Goal: Transaction & Acquisition: Purchase product/service

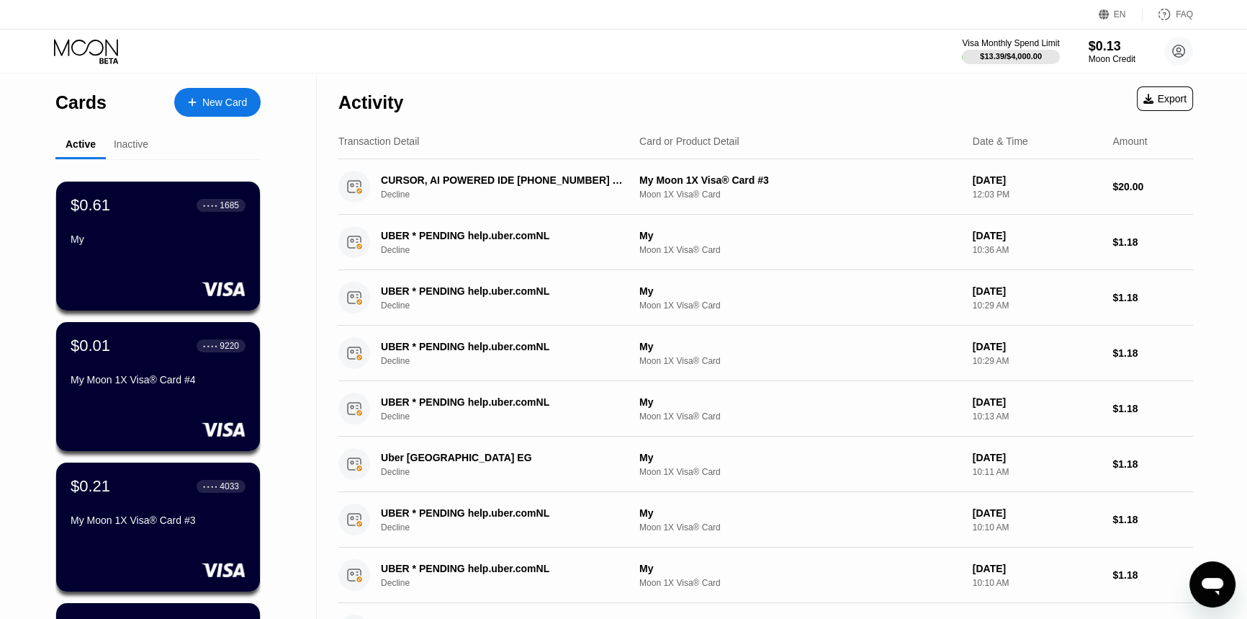
click at [194, 84] on div "Cards New Card" at bounding box center [157, 98] width 205 height 50
click at [215, 96] on div "New Card" at bounding box center [224, 102] width 45 height 12
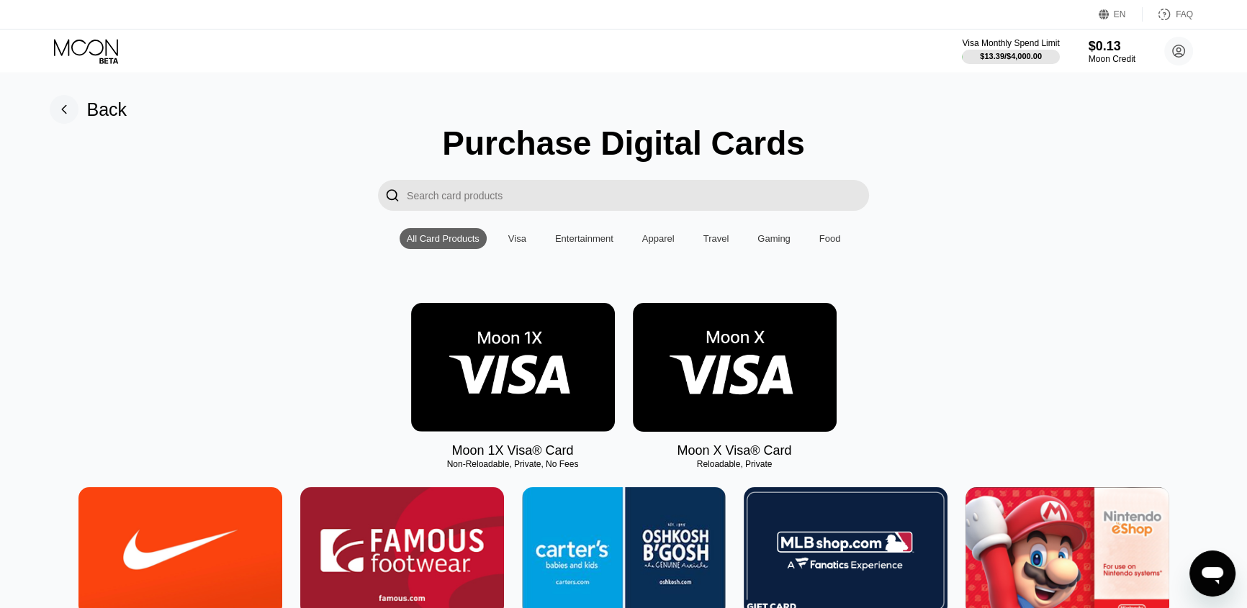
click at [460, 359] on img at bounding box center [513, 367] width 204 height 129
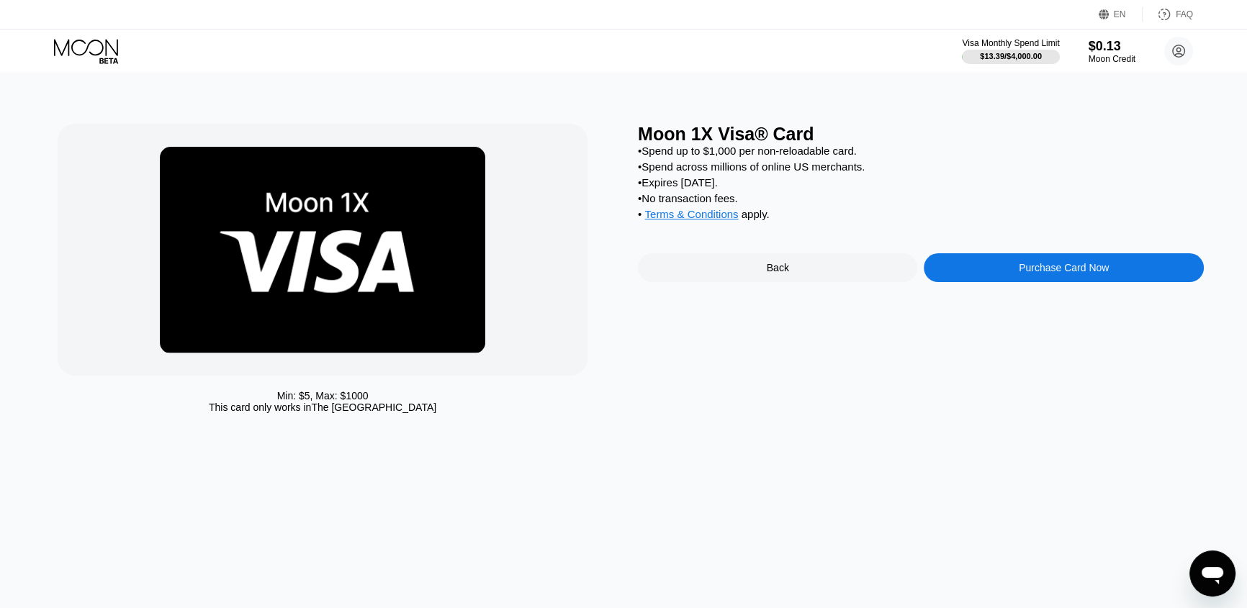
click at [948, 279] on div "Purchase Card Now" at bounding box center [1063, 267] width 279 height 29
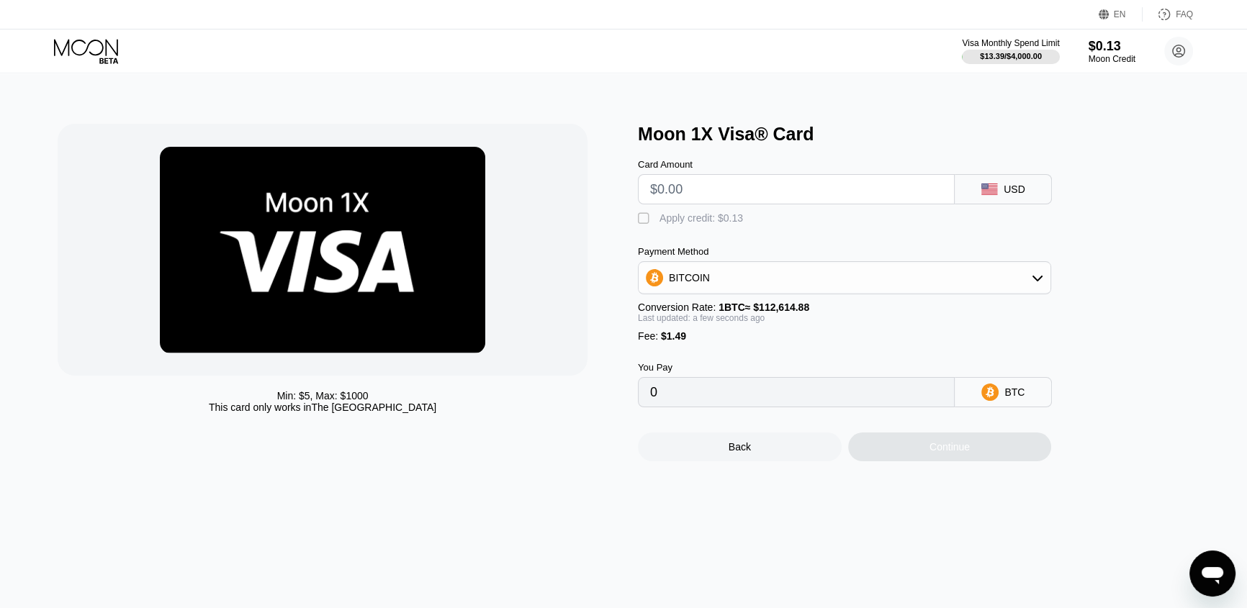
click at [758, 195] on input "text" at bounding box center [796, 189] width 292 height 29
type input "$9"
type input "0.00009315"
type input "$9"
drag, startPoint x: 649, startPoint y: 224, endPoint x: 670, endPoint y: 231, distance: 21.4
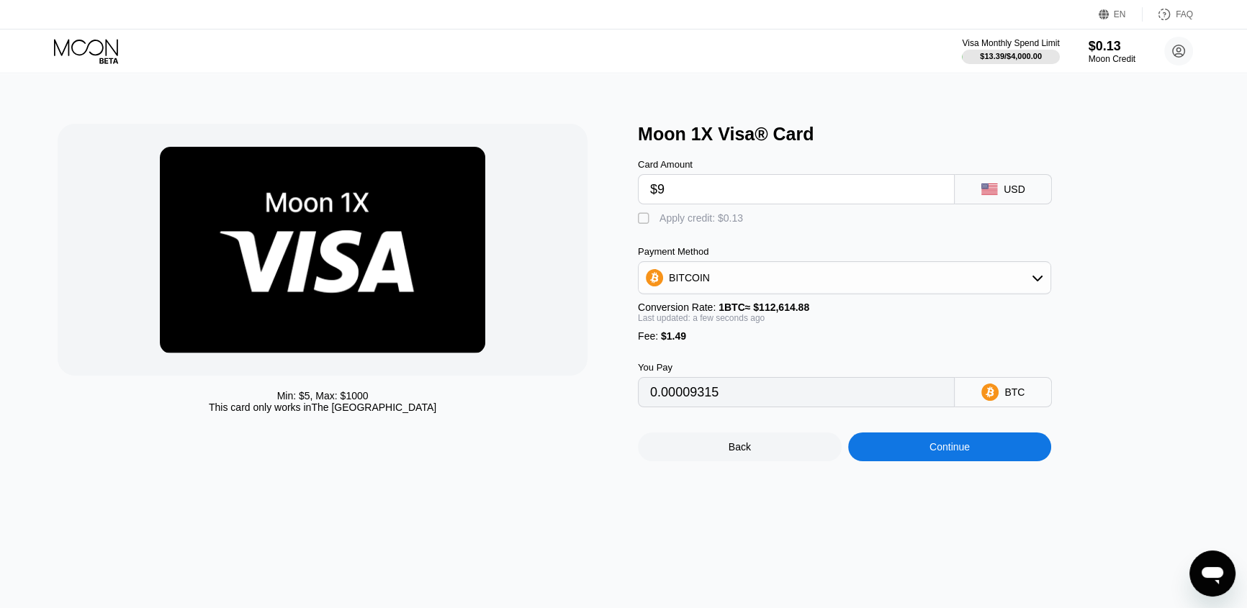
click at [649, 223] on div "" at bounding box center [645, 219] width 14 height 14
type input "0.00009199"
click at [953, 462] on div "Continue" at bounding box center [950, 447] width 204 height 29
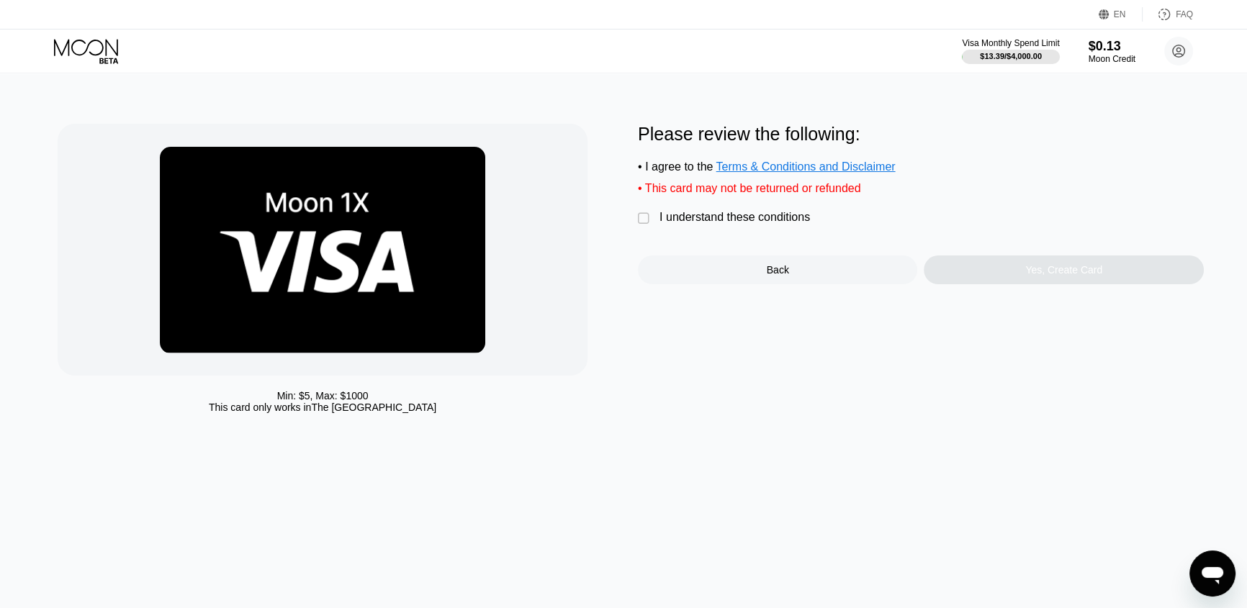
click at [791, 220] on div "I understand these conditions" at bounding box center [735, 217] width 150 height 13
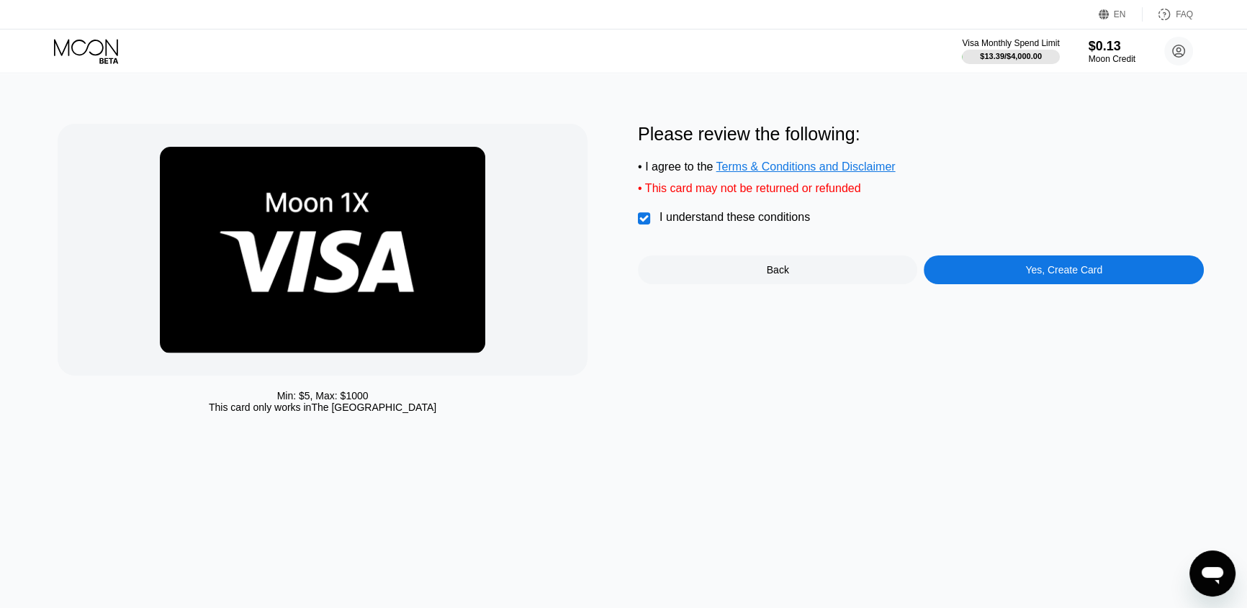
drag, startPoint x: 1052, startPoint y: 295, endPoint x: 1063, endPoint y: 295, distance: 11.5
click at [1052, 295] on div "Please review the following: • I agree to the Terms & Conditions and Disclaimer…" at bounding box center [921, 272] width 566 height 297
click at [1084, 284] on div "Yes, Create Card" at bounding box center [1063, 270] width 279 height 29
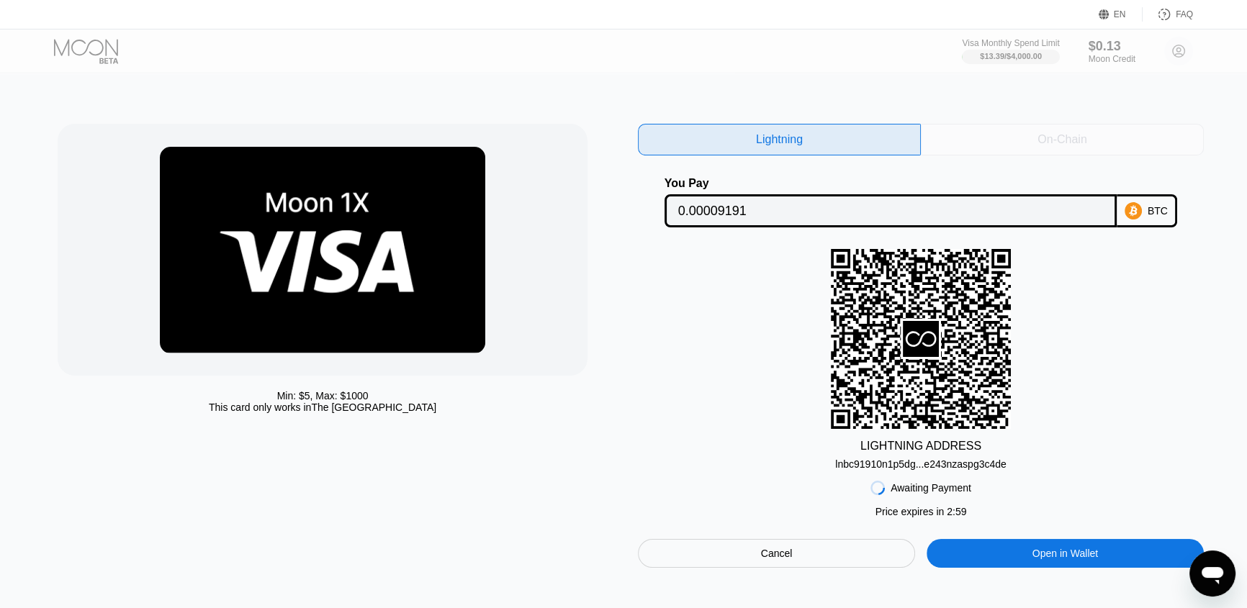
drag, startPoint x: 1004, startPoint y: 130, endPoint x: 1003, endPoint y: 140, distance: 10.1
click at [1004, 137] on div "On-Chain" at bounding box center [1062, 140] width 283 height 32
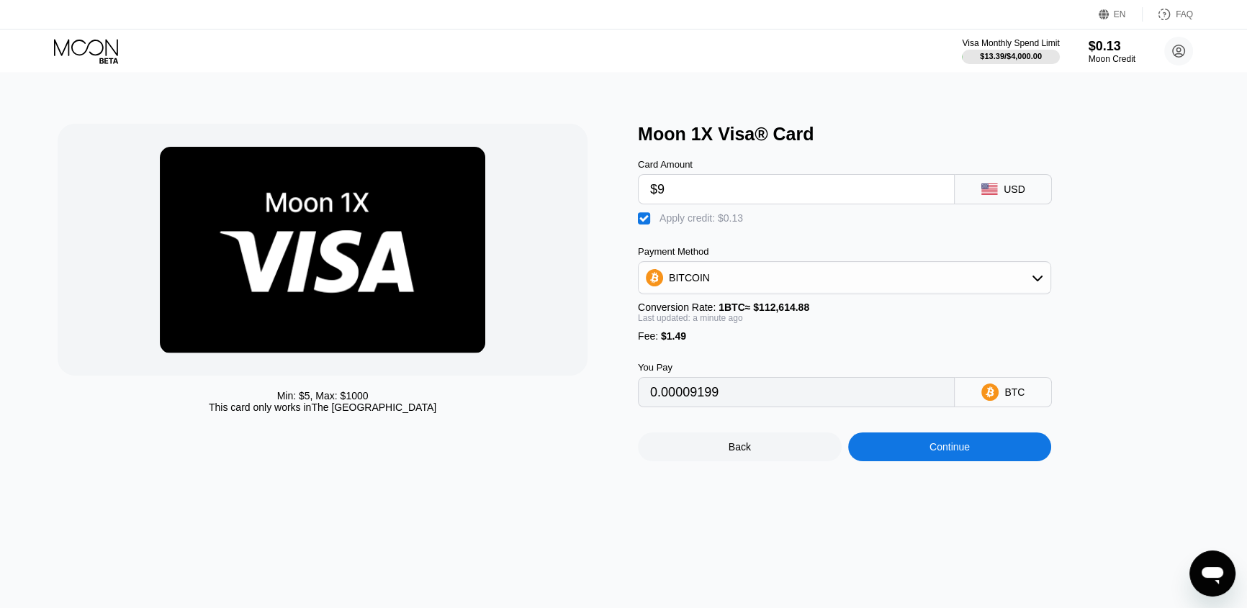
click at [734, 184] on input "$9" at bounding box center [796, 189] width 292 height 29
type input "0"
type input "$8"
type input "0.00008311"
type input "$8"
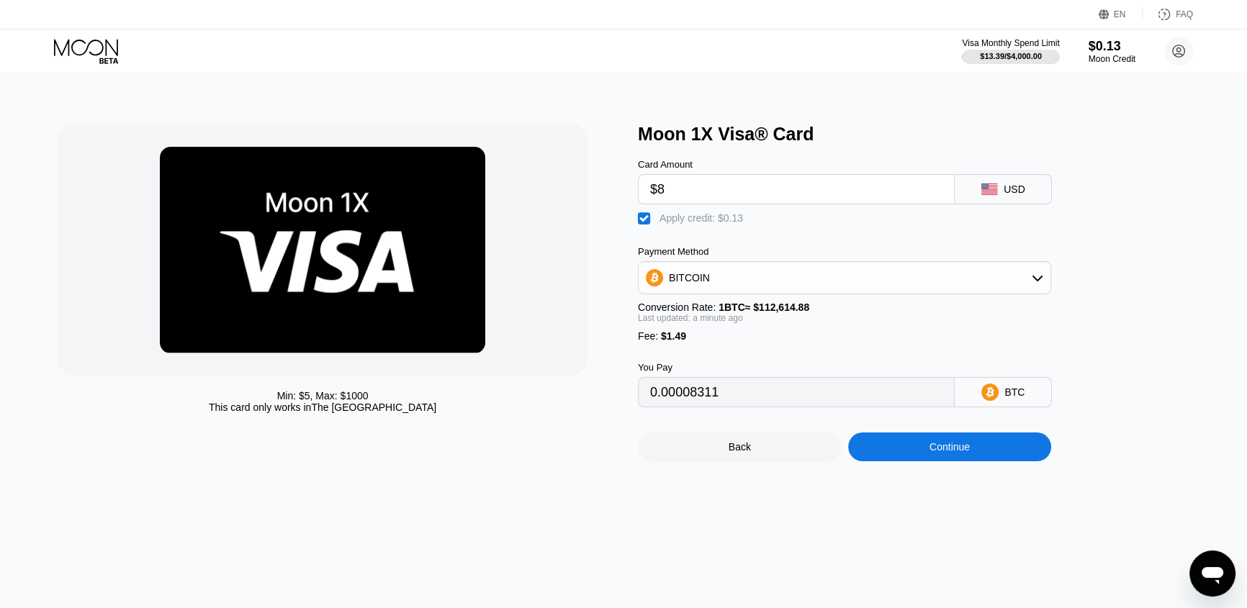
click at [887, 462] on div "Continue" at bounding box center [950, 447] width 204 height 29
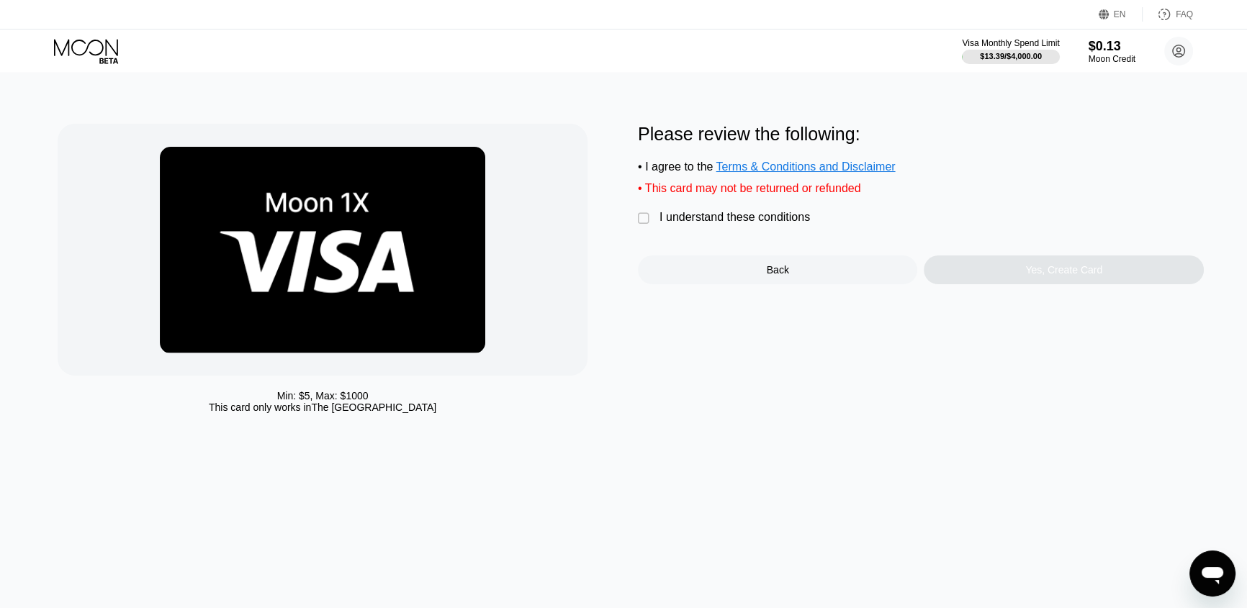
click at [721, 224] on div "I understand these conditions" at bounding box center [735, 217] width 150 height 13
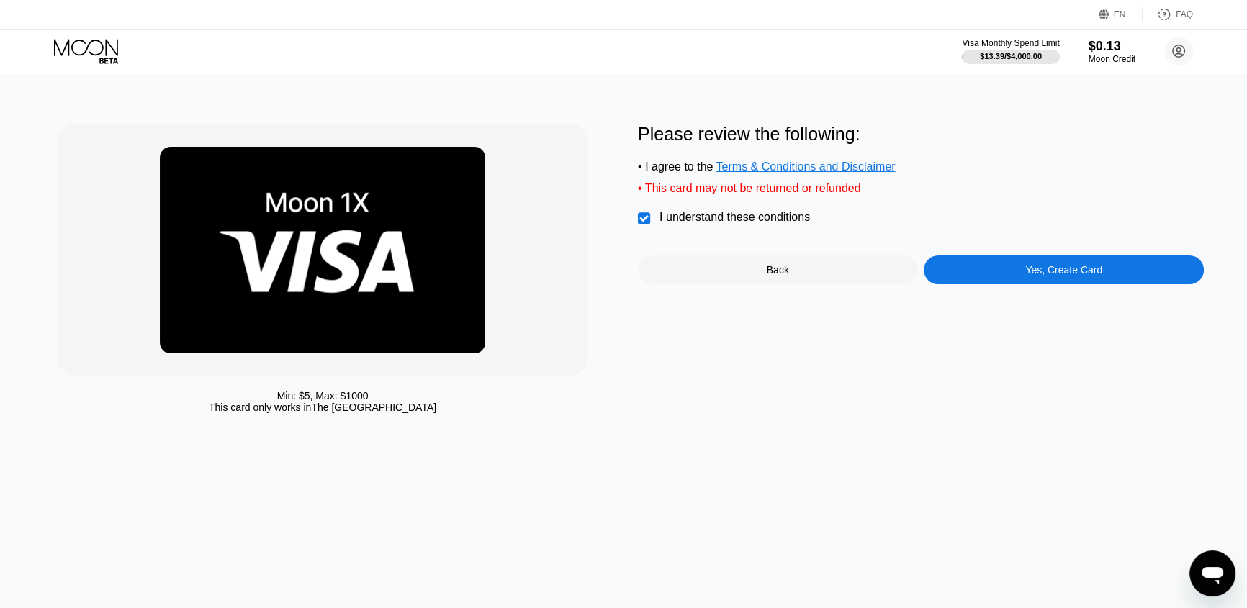
click at [1028, 276] on div "Yes, Create Card" at bounding box center [1063, 270] width 77 height 12
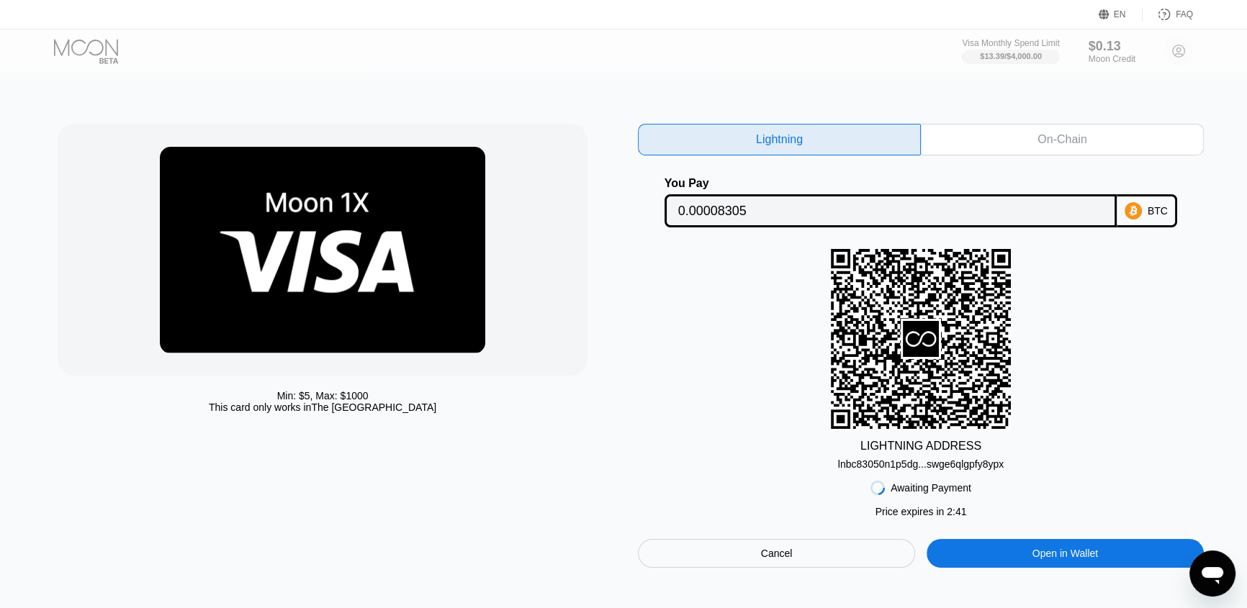
click at [1020, 143] on div "On-Chain" at bounding box center [1062, 140] width 283 height 32
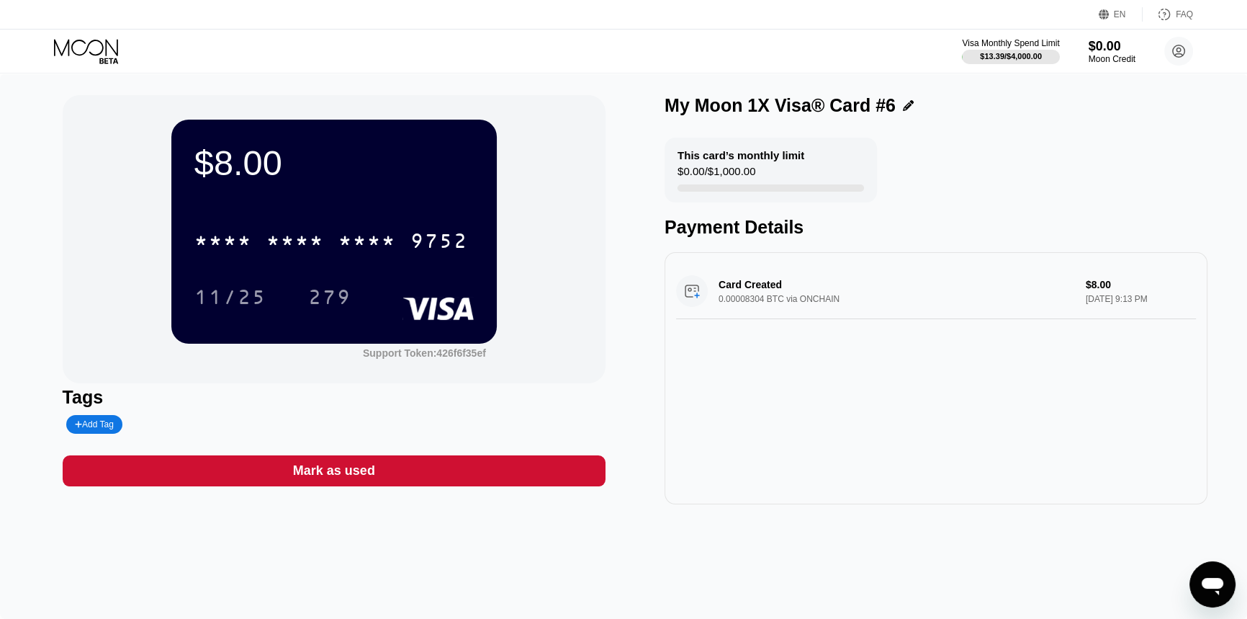
click at [373, 230] on div "* * * * * * * * * * * * 9752" at bounding box center [331, 240] width 291 height 36
drag, startPoint x: 235, startPoint y: 291, endPoint x: 311, endPoint y: 269, distance: 78.8
click at [247, 287] on div "11/25" at bounding box center [231, 297] width 94 height 36
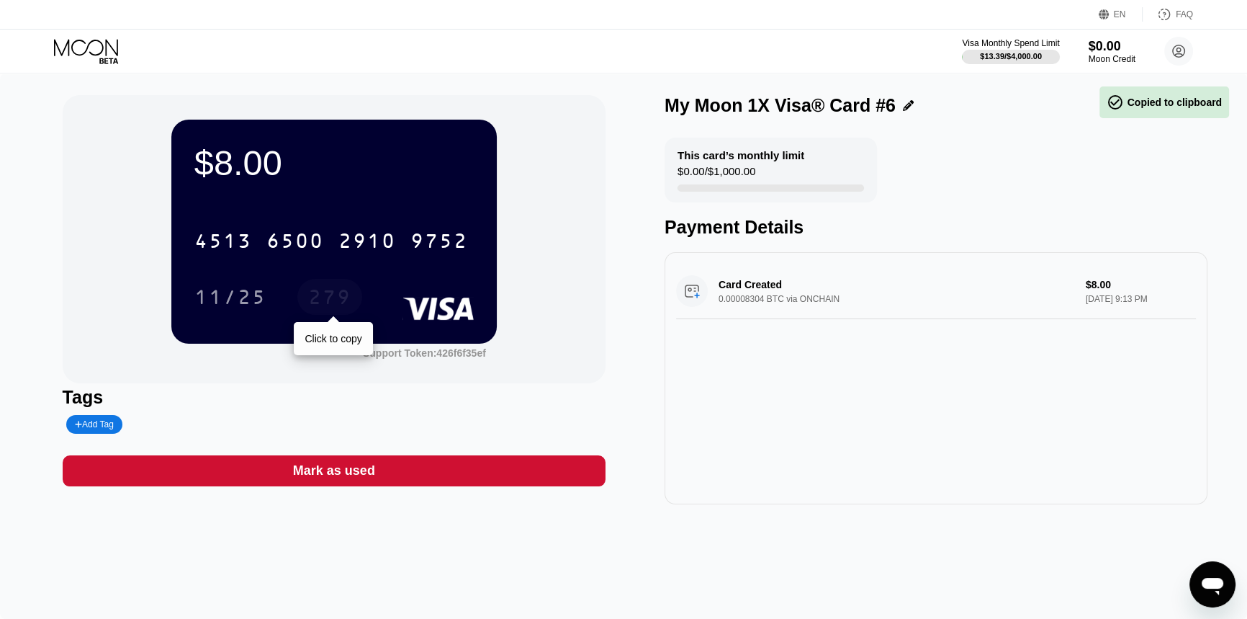
click at [320, 310] on div "279" at bounding box center [329, 298] width 43 height 23
